Goal: Register for event/course

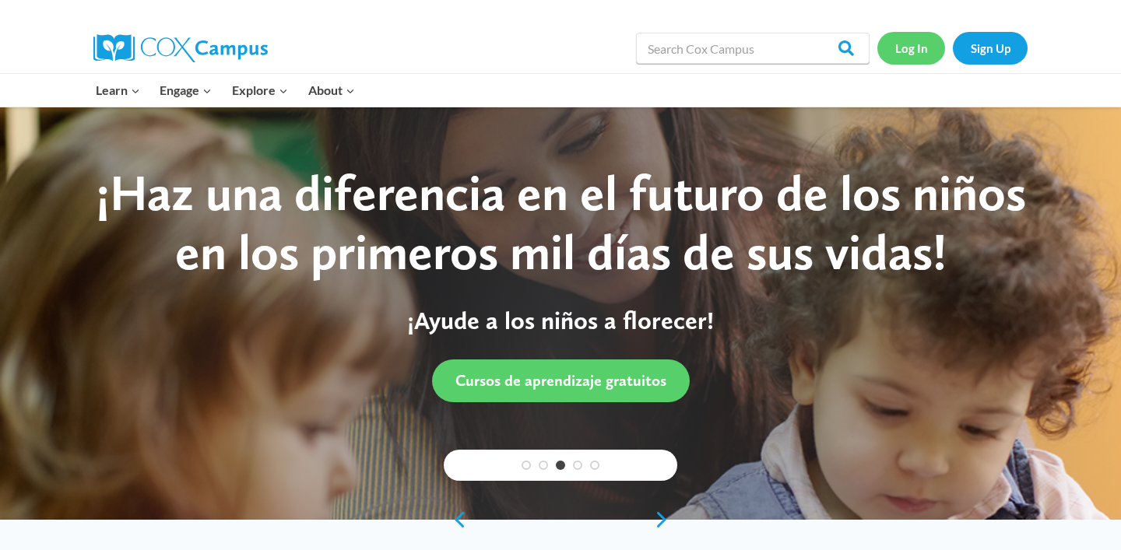
click at [910, 45] on link "Log In" at bounding box center [911, 48] width 68 height 32
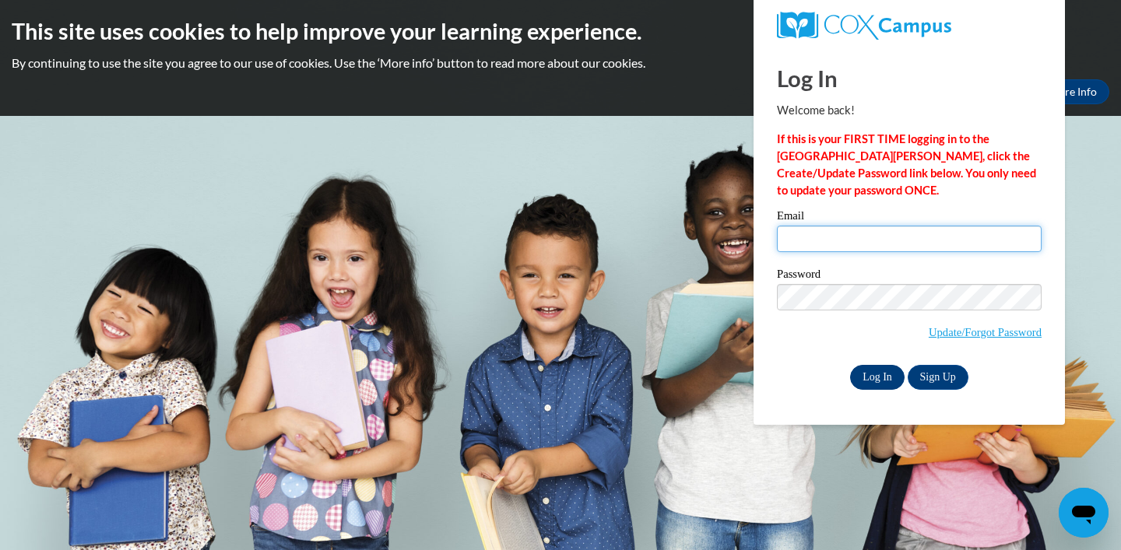
type input "[EMAIL_ADDRESS][DOMAIN_NAME]"
click at [867, 377] on input "Log In" at bounding box center [877, 377] width 54 height 25
click at [863, 377] on input "Log In" at bounding box center [877, 377] width 54 height 25
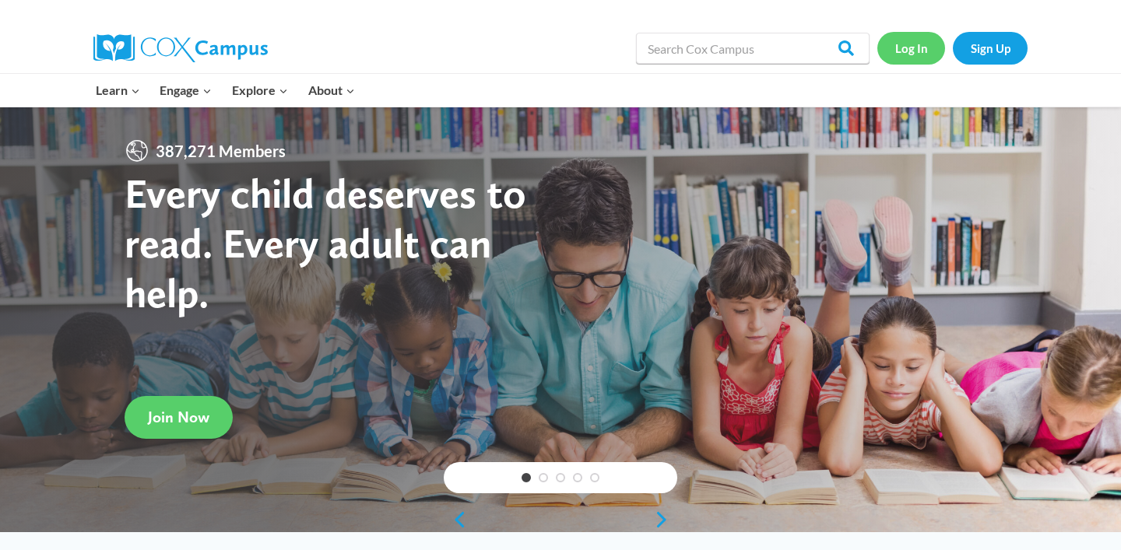
click at [914, 44] on link "Log In" at bounding box center [911, 48] width 68 height 32
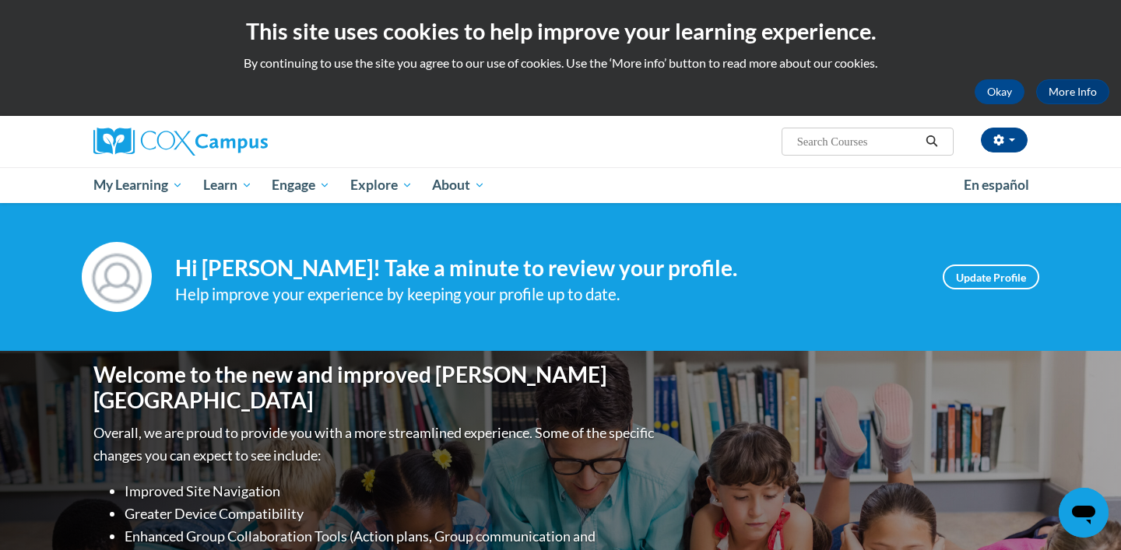
click at [861, 150] on input "Search..." at bounding box center [857, 141] width 125 height 19
type input "systematic and explicit instruction"
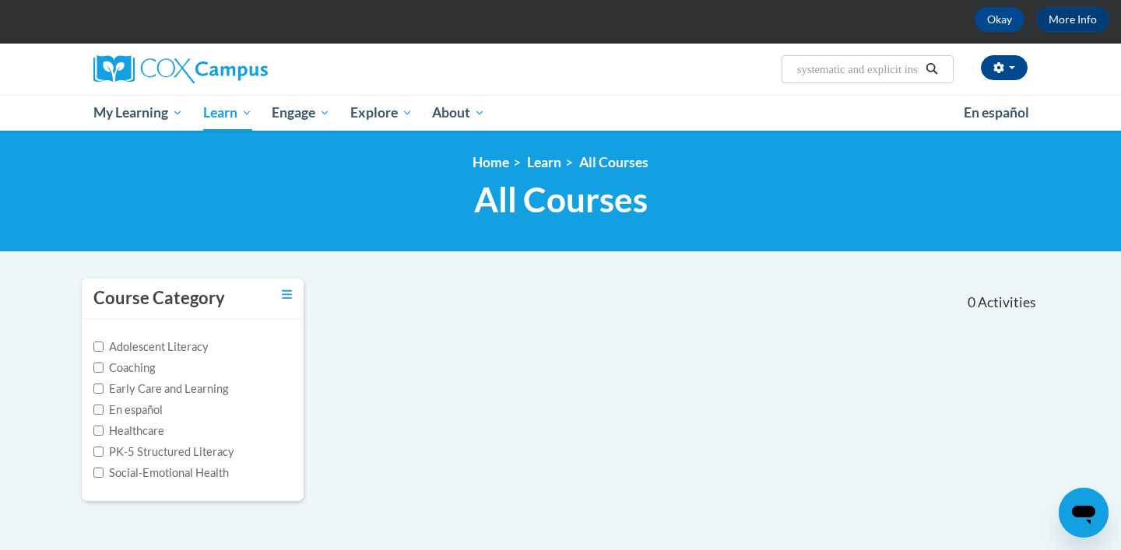
scroll to position [63, 0]
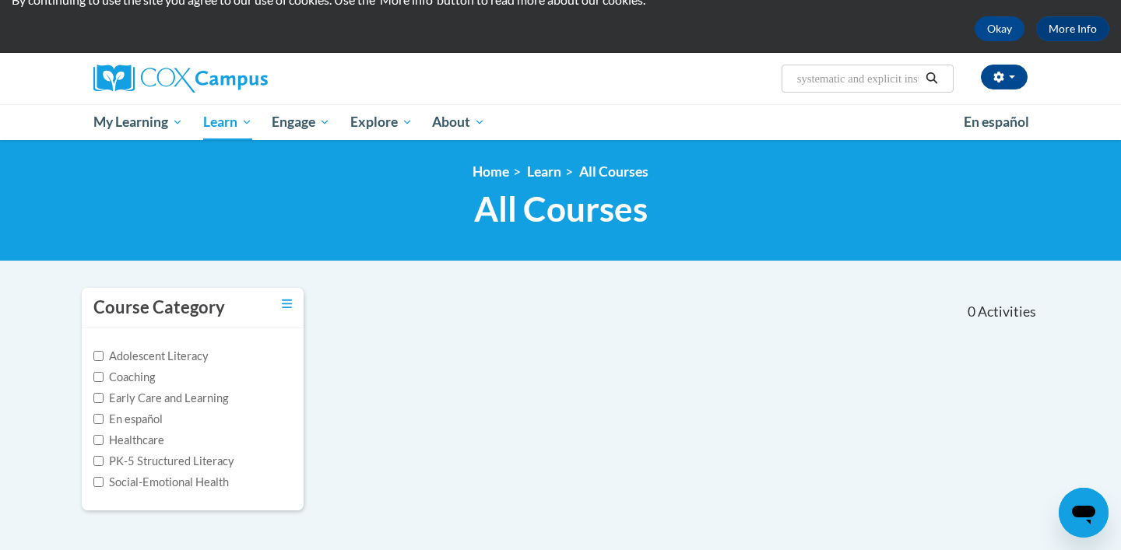
click at [898, 82] on input "systematic and explicit instruction" at bounding box center [857, 78] width 125 height 19
drag, startPoint x: 853, startPoint y: 80, endPoint x: 976, endPoint y: 82, distance: 123.0
click at [976, 82] on div "laura hawk (America/New_York UTC-04:00) My Profile Inbox My Transcripts Log Out…" at bounding box center [720, 73] width 638 height 40
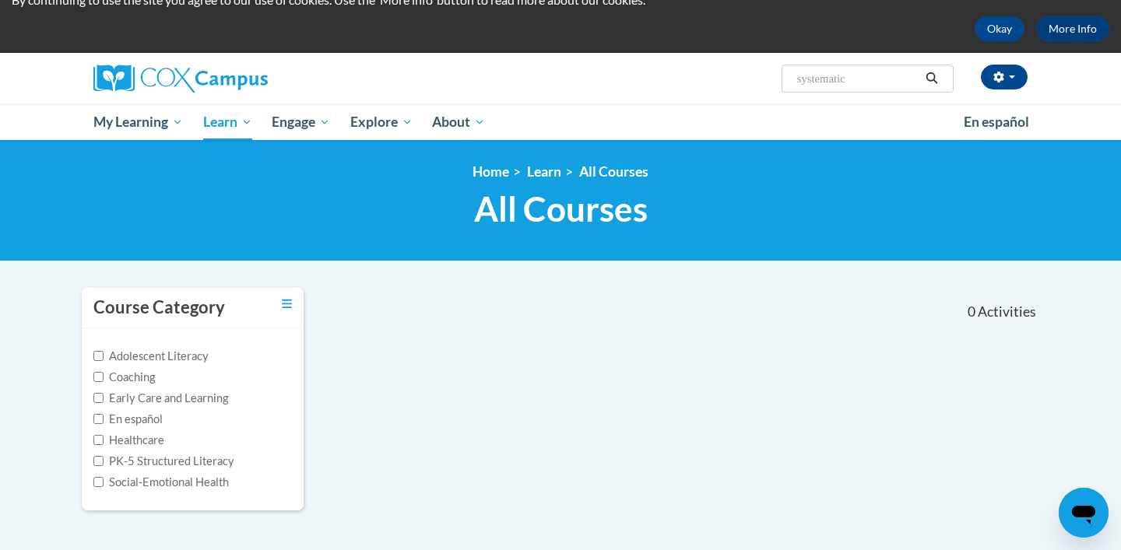
type input "systematic"
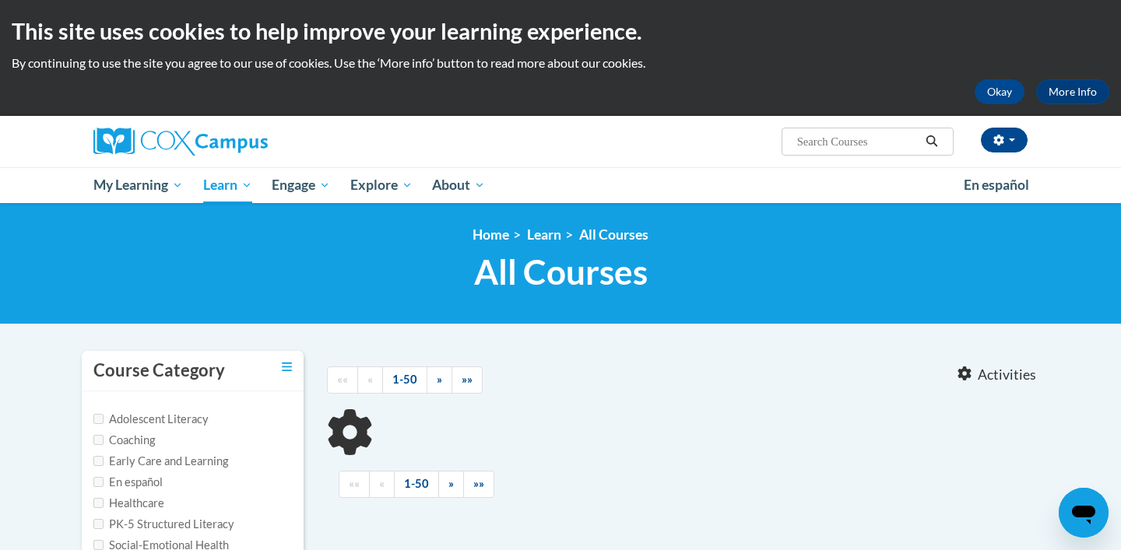
type input "systematic"
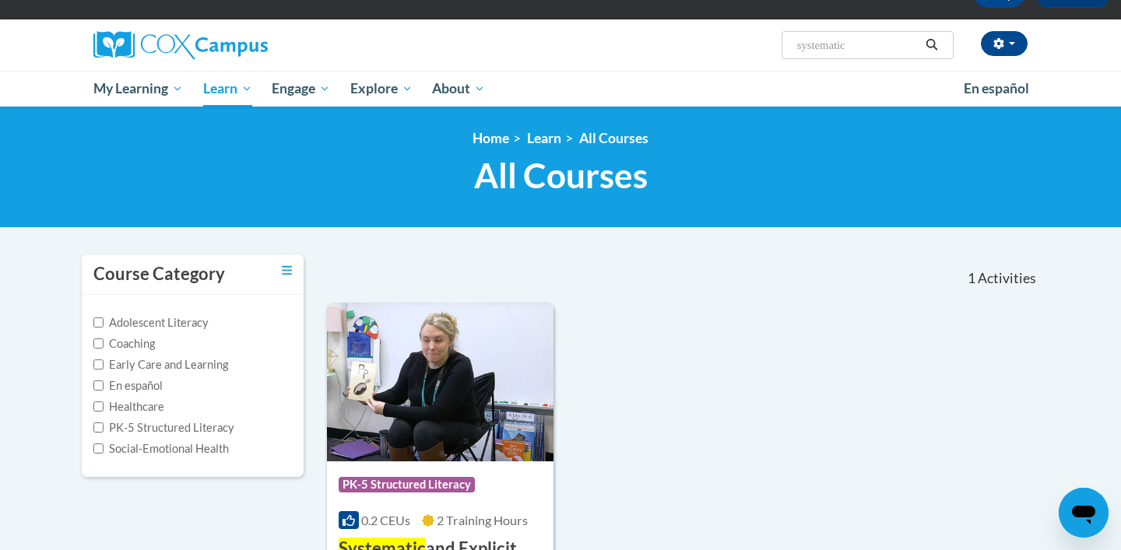
scroll to position [95, 0]
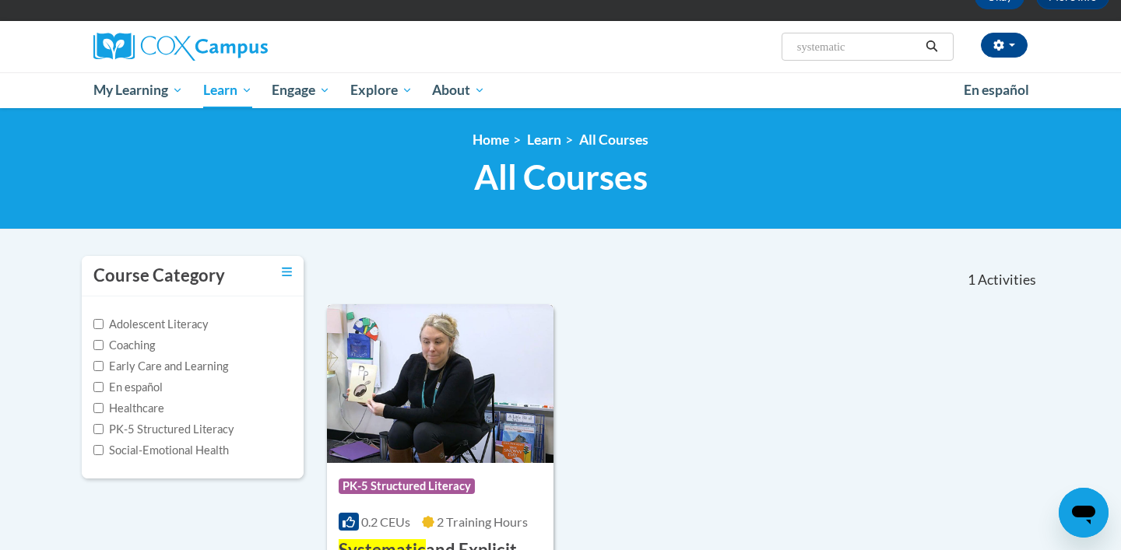
click at [402, 478] on div "Course Category: PK-5 Structured Literacy" at bounding box center [440, 488] width 203 height 35
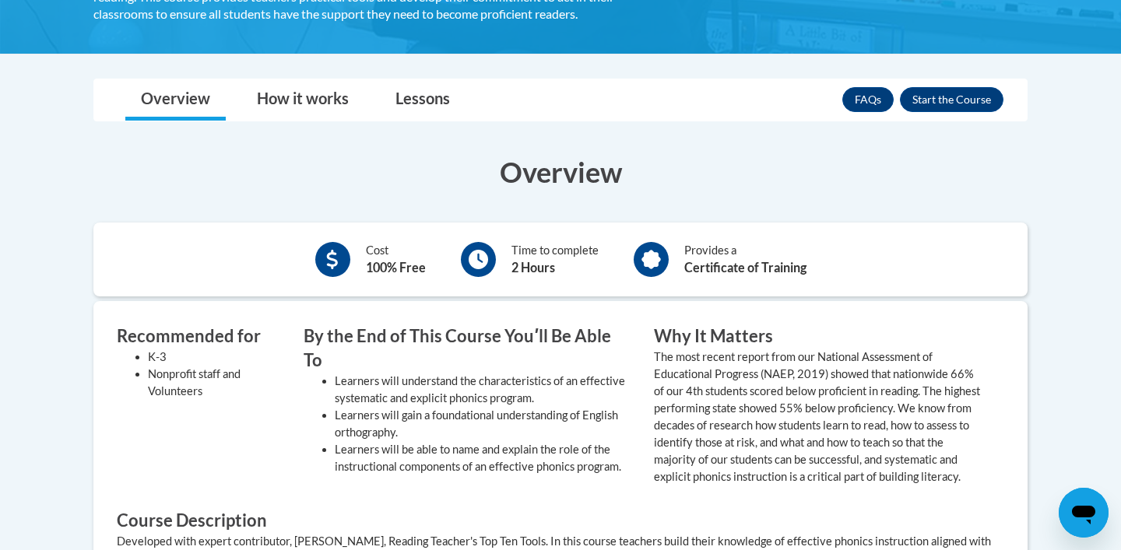
scroll to position [419, 0]
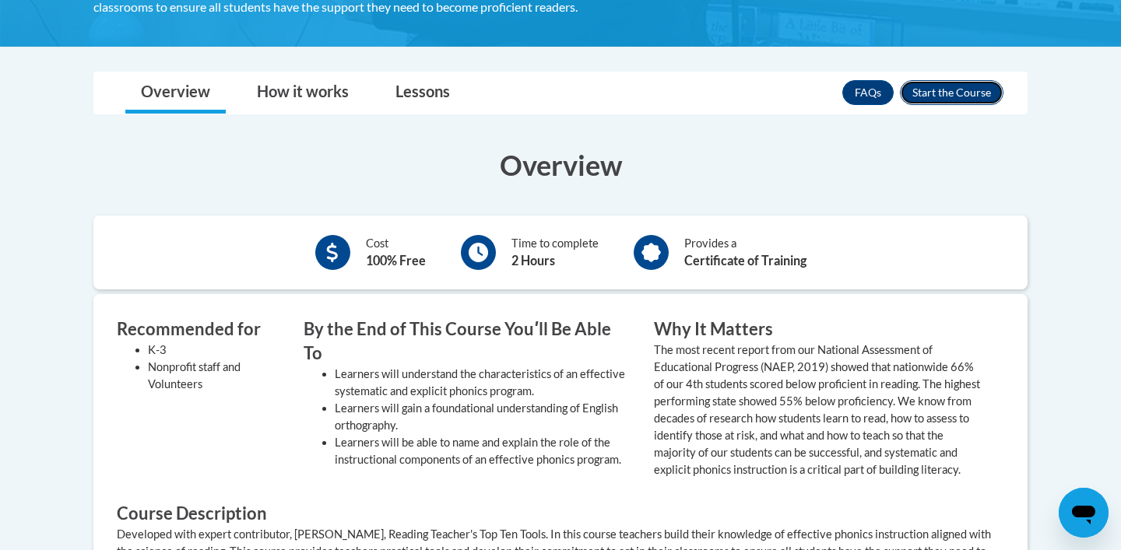
click at [938, 93] on button "Enroll" at bounding box center [951, 92] width 103 height 25
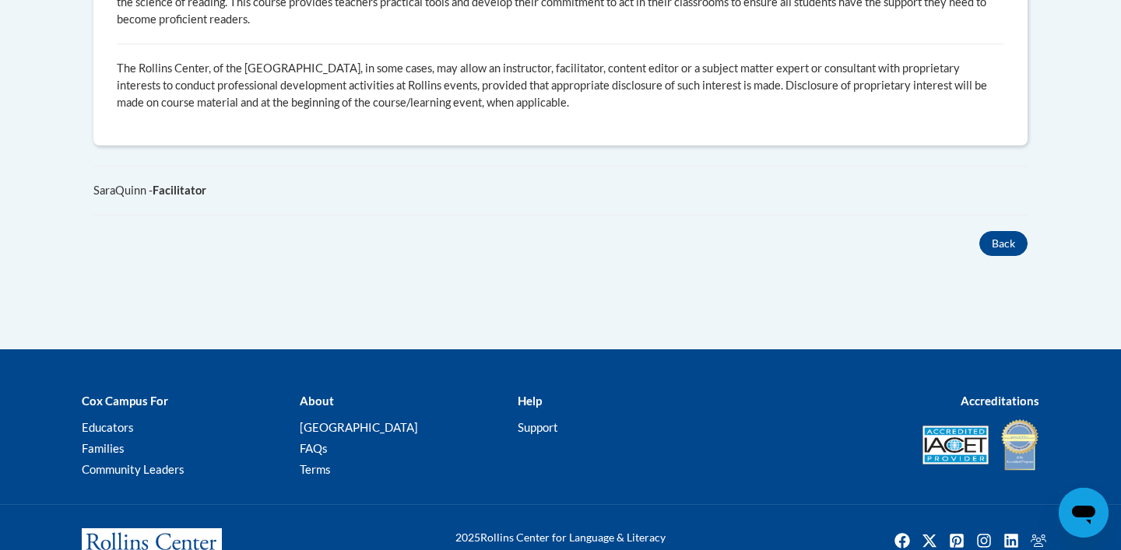
scroll to position [901, 0]
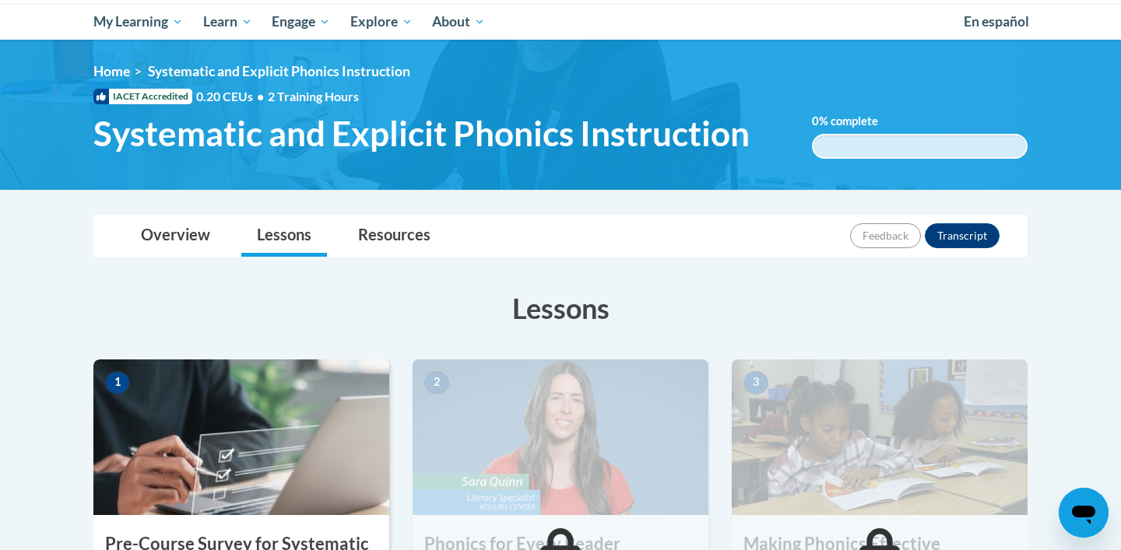
scroll to position [160, 0]
